Goal: Transaction & Acquisition: Subscribe to service/newsletter

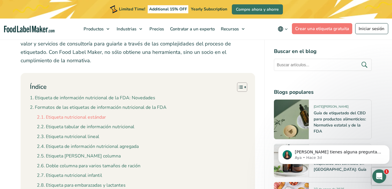
drag, startPoint x: 0, startPoint y: 0, endPoint x: 49, endPoint y: 111, distance: 121.5
click at [49, 114] on link "Etiqueta nutricional estándar" at bounding box center [71, 118] width 69 height 8
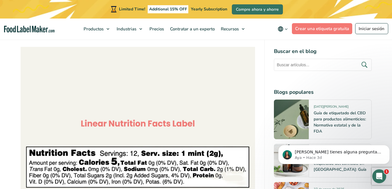
scroll to position [1530, 0]
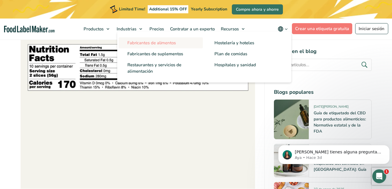
click at [147, 44] on span "Fabricantes de alimentos" at bounding box center [151, 43] width 48 height 6
click at [147, 43] on span "Fabricantes de alimentos" at bounding box center [151, 43] width 48 height 6
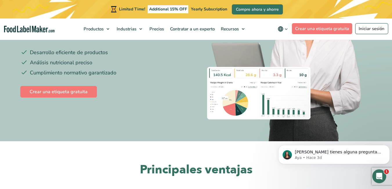
scroll to position [87, 0]
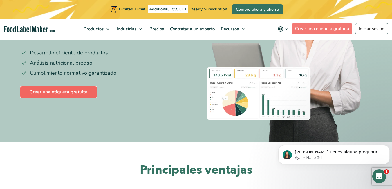
click at [54, 92] on link "Crear una etiqueta gratuita" at bounding box center [58, 92] width 77 height 12
